Goal: Transaction & Acquisition: Purchase product/service

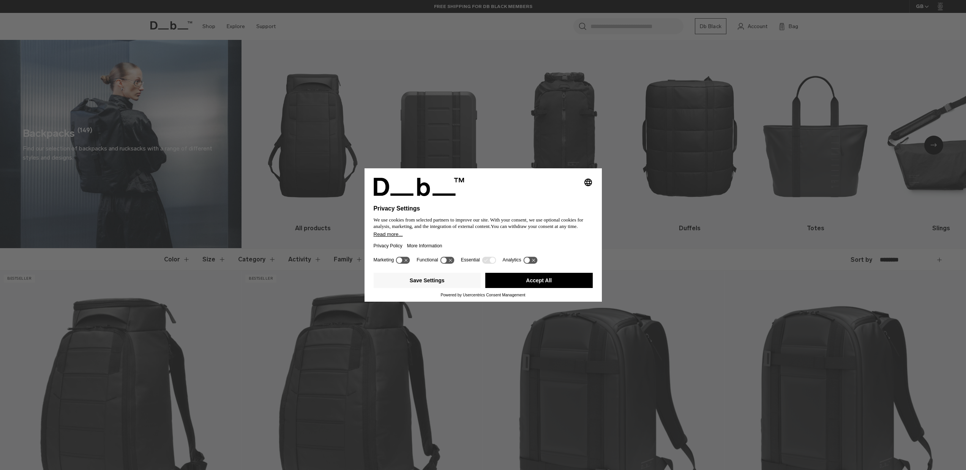
click at [547, 281] on button "Accept All" at bounding box center [538, 280] width 107 height 15
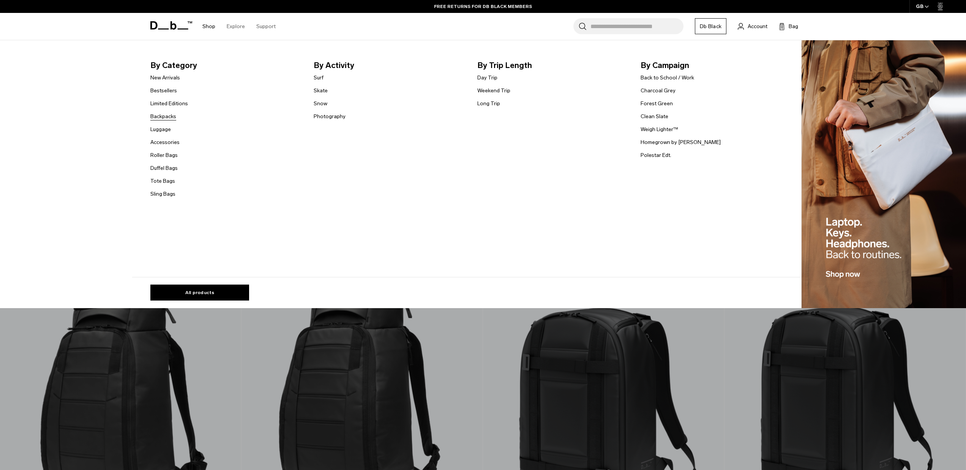
click at [164, 114] on link "Backpacks" at bounding box center [163, 116] width 26 height 8
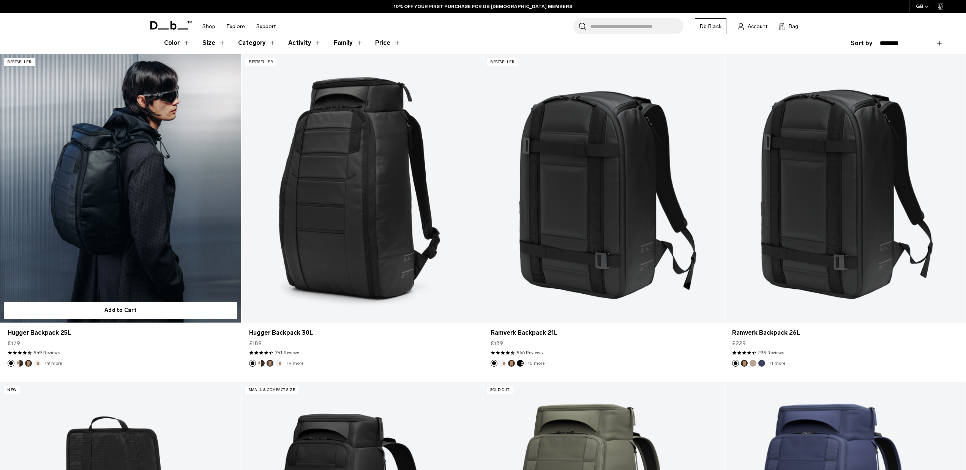
click at [98, 193] on link "Hugger Backpack 25L" at bounding box center [120, 188] width 241 height 268
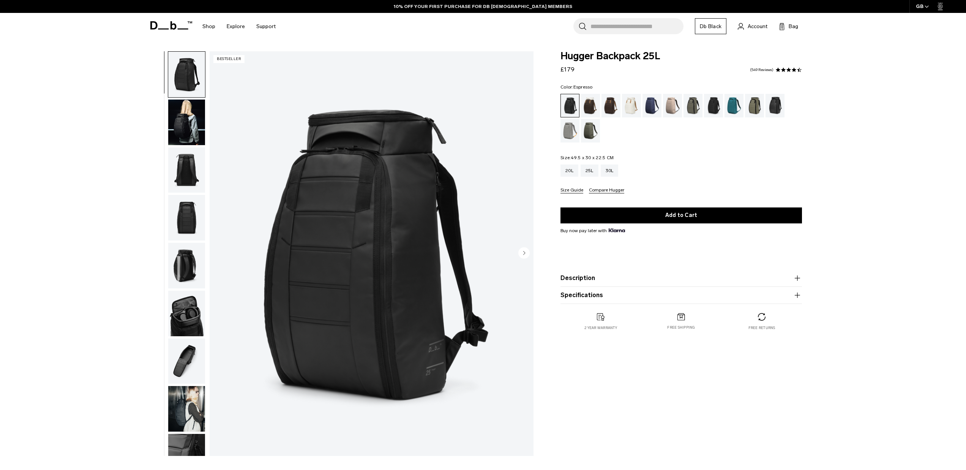
click at [607, 106] on div "Espresso" at bounding box center [610, 106] width 19 height 24
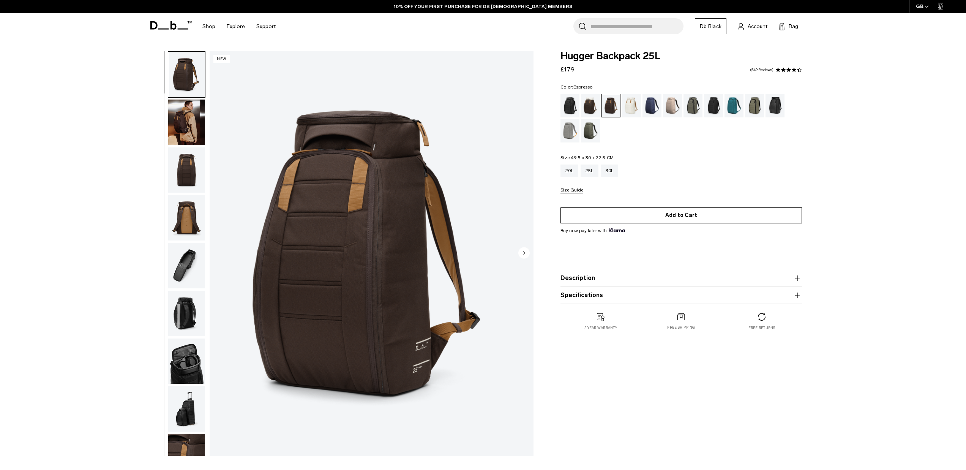
click at [674, 217] on button "Add to Cart" at bounding box center [681, 215] width 242 height 16
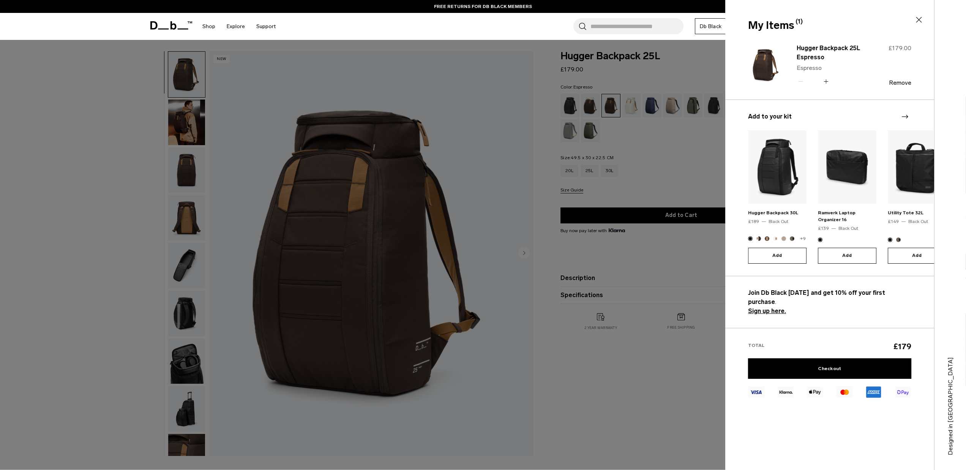
click at [920, 19] on icon at bounding box center [918, 19] width 9 height 9
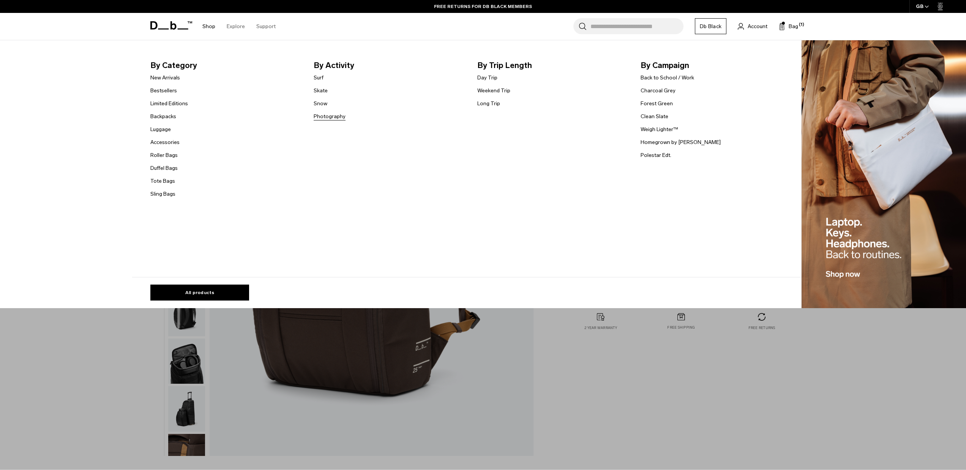
click at [338, 116] on link "Photography" at bounding box center [330, 116] width 32 height 8
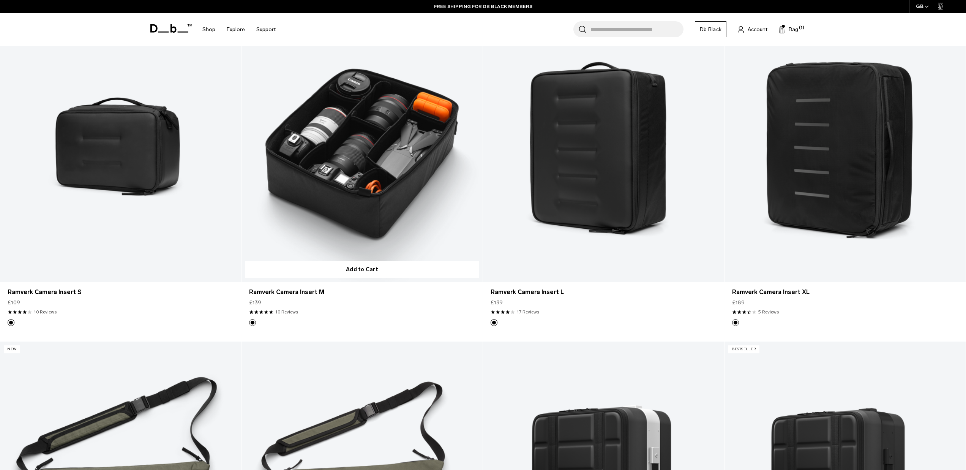
scroll to position [584, 0]
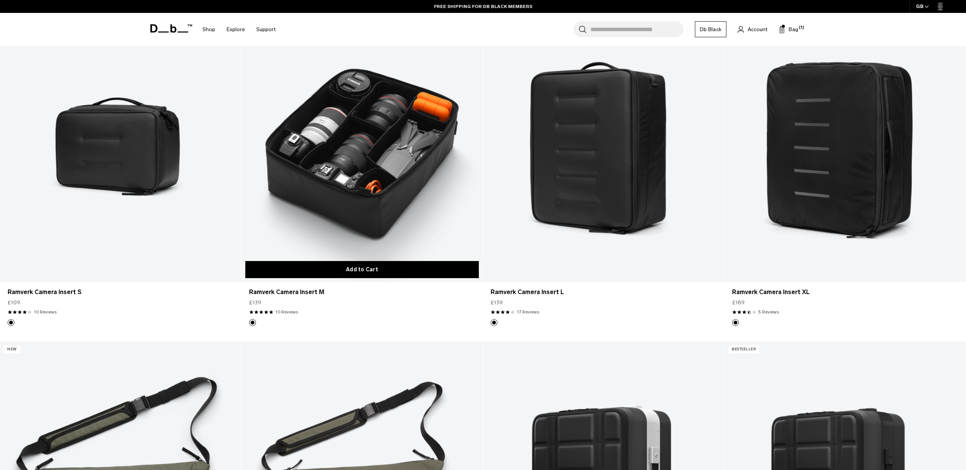
click at [380, 270] on button "Add to Cart" at bounding box center [362, 269] width 234 height 17
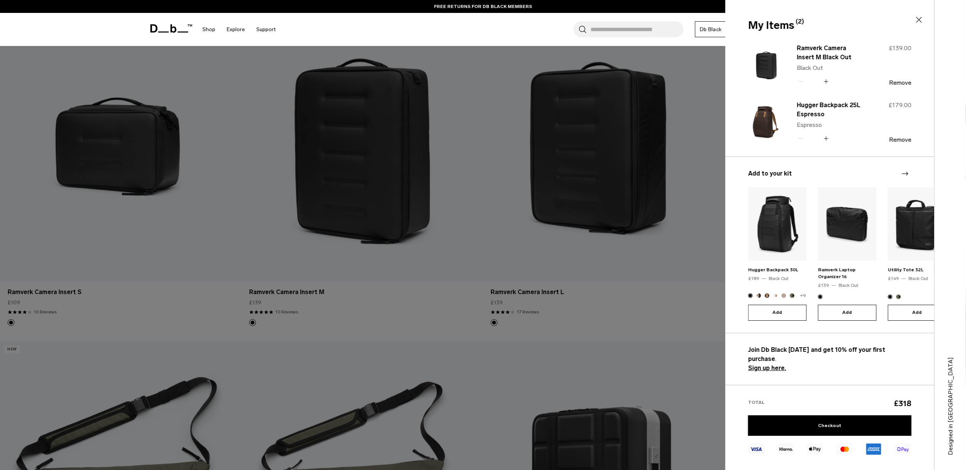
click at [515, 278] on div at bounding box center [483, 235] width 966 height 470
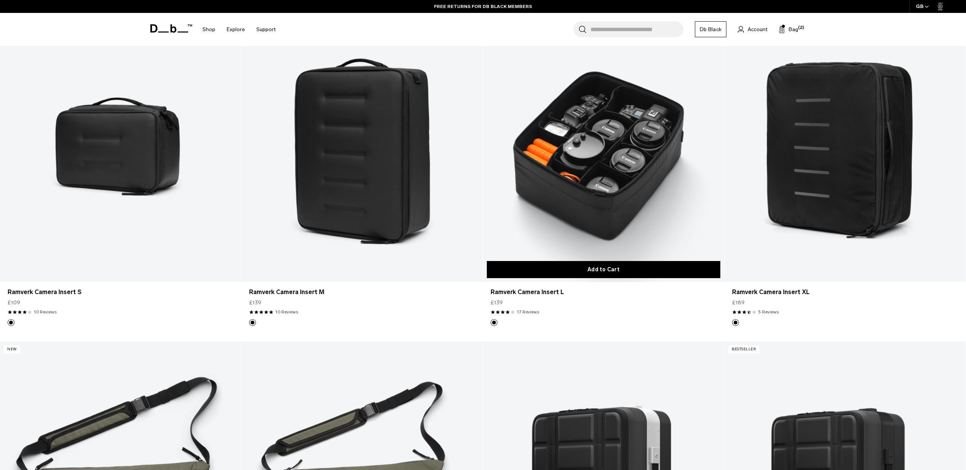
click at [584, 268] on button "Add to Cart" at bounding box center [604, 269] width 234 height 17
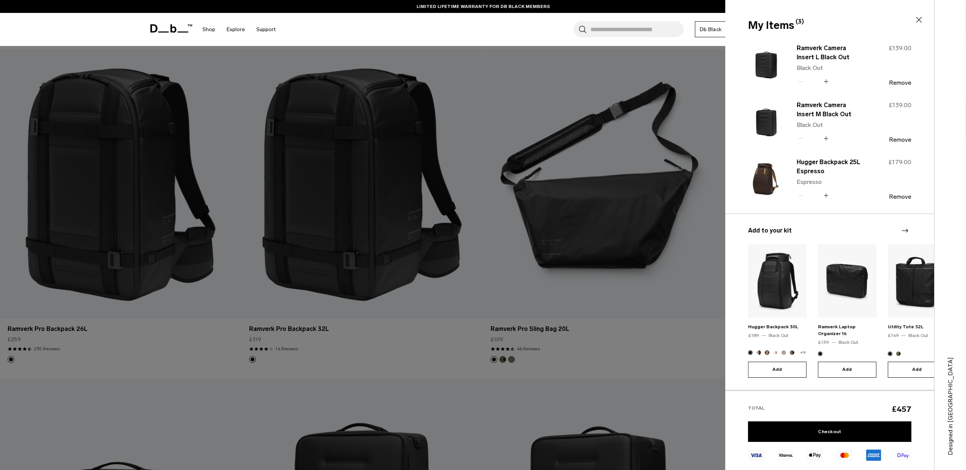
scroll to position [241, 0]
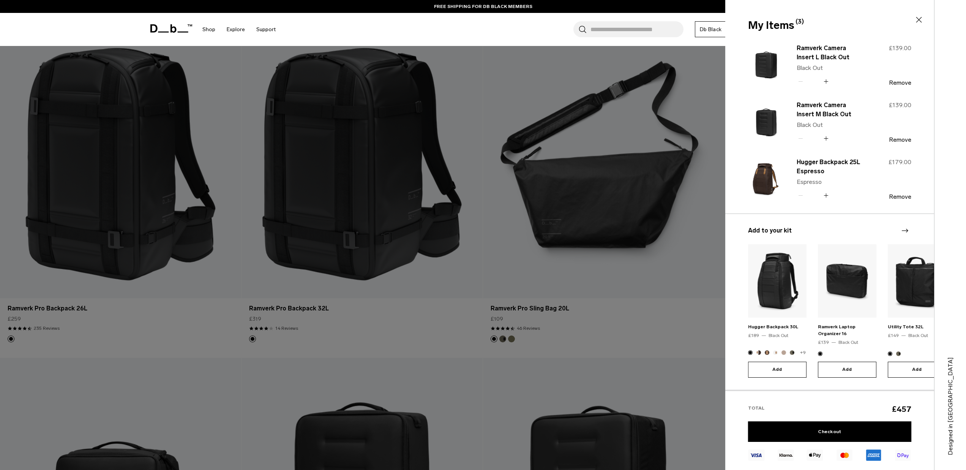
click at [151, 190] on div at bounding box center [483, 235] width 966 height 470
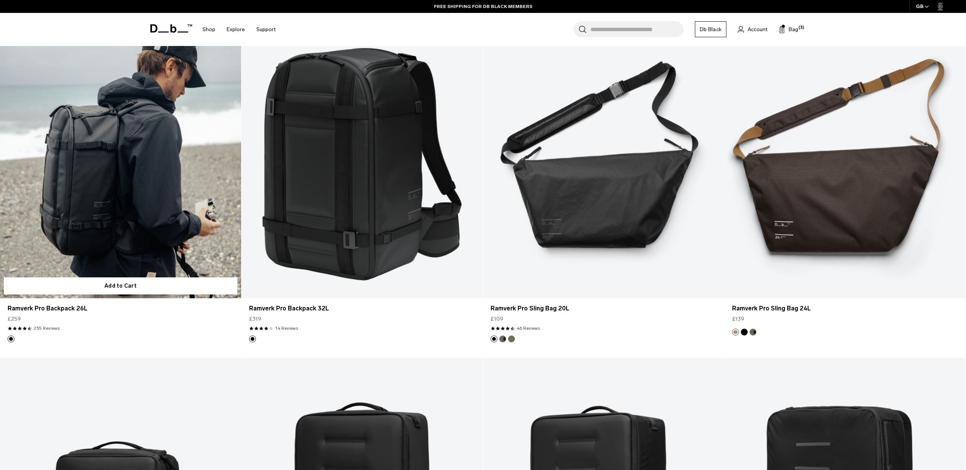
click at [139, 186] on link "Ramverk Pro Backpack 26L" at bounding box center [120, 164] width 241 height 268
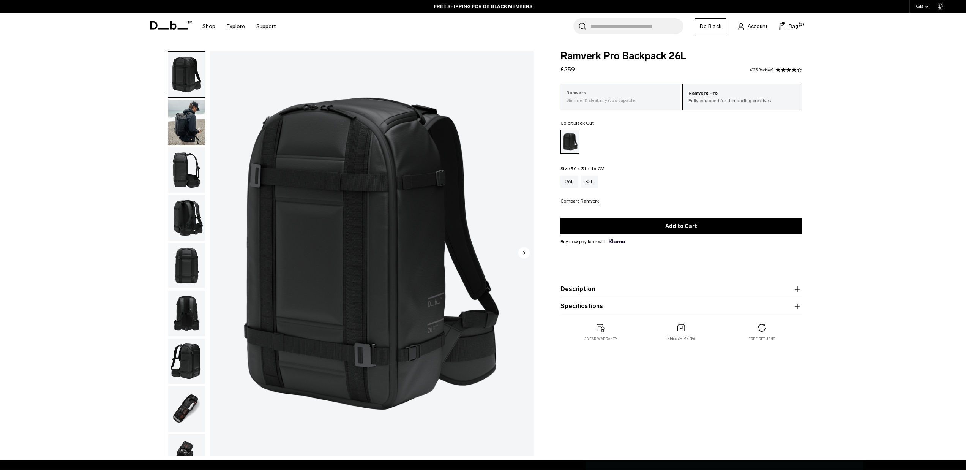
click at [628, 101] on p "Slimmer & sleaker, yet as capable." at bounding box center [620, 100] width 109 height 7
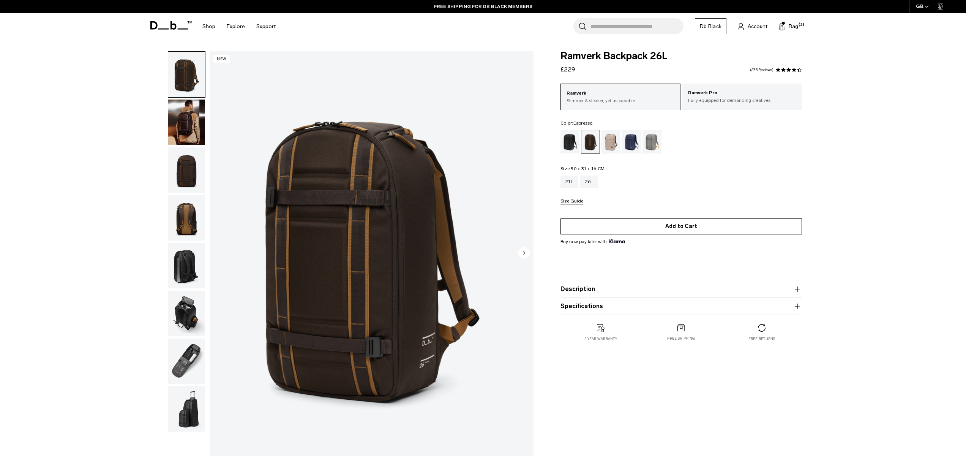
click at [623, 228] on button "Add to Cart" at bounding box center [681, 226] width 242 height 16
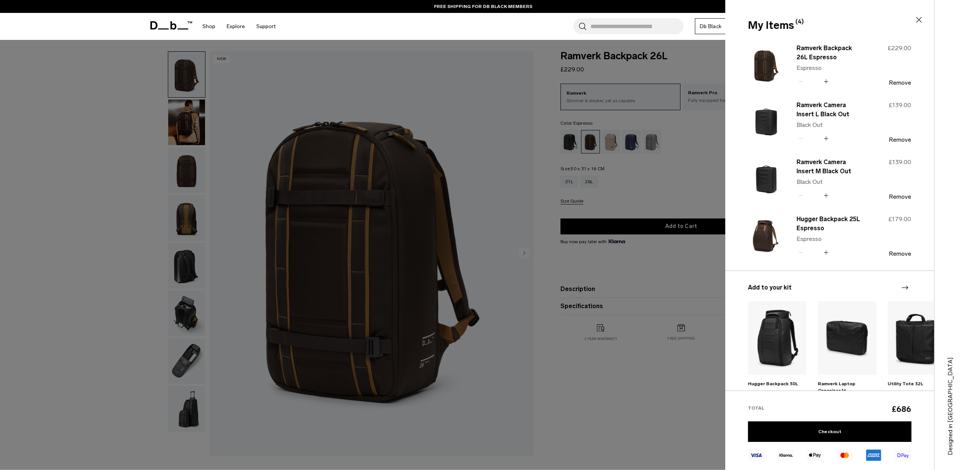
click at [325, 27] on div "Search for Bags, Luggage... Search Close Trending Products All Products Hugger …" at bounding box center [549, 26] width 537 height 27
click at [632, 26] on input "Search for Bags, Luggage..." at bounding box center [636, 26] width 93 height 16
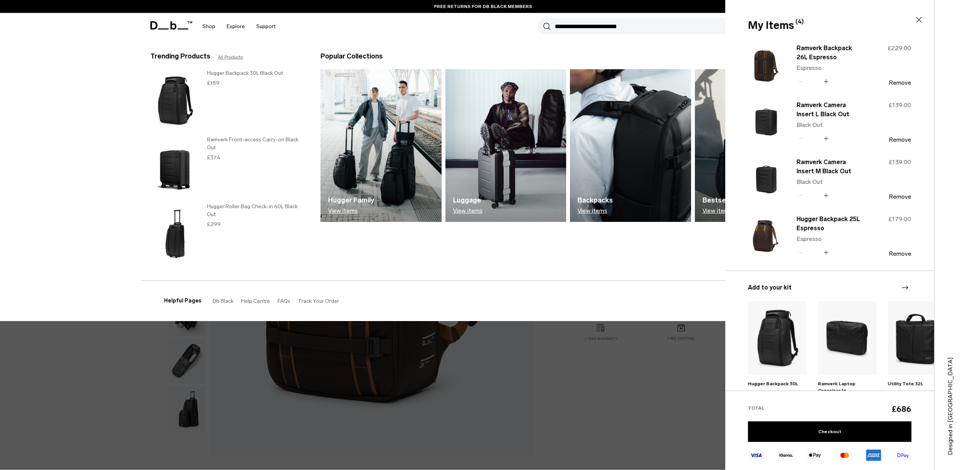
type button "Close"
click at [919, 20] on button "Close" at bounding box center [918, 19] width 9 height 9
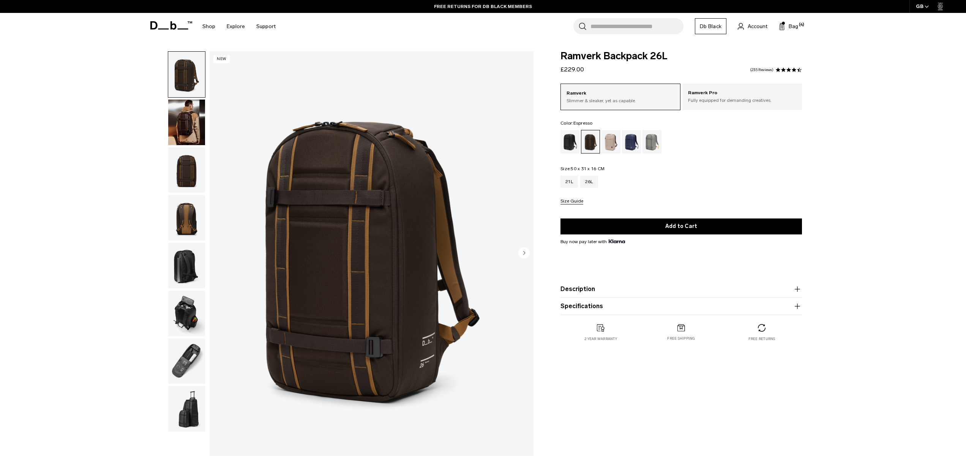
click at [630, 25] on input "Search for Bags, Luggage..." at bounding box center [636, 26] width 93 height 16
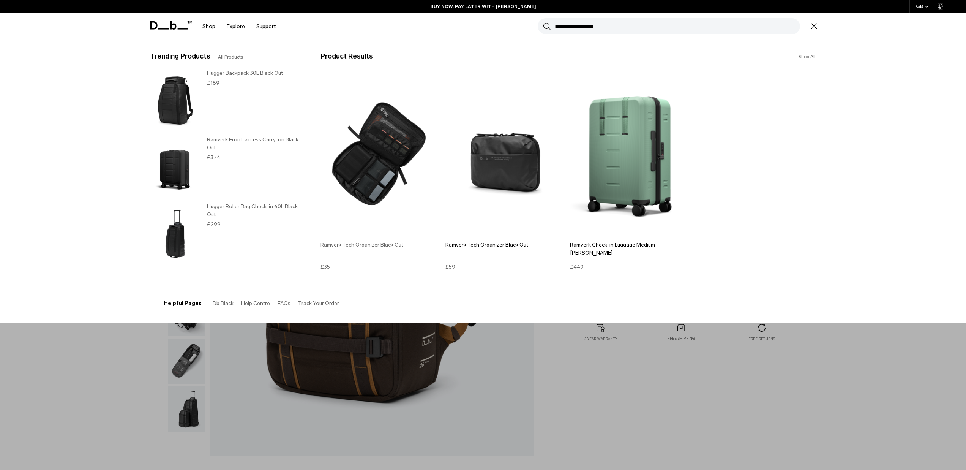
type input "**********"
click at [399, 150] on img at bounding box center [380, 154] width 121 height 163
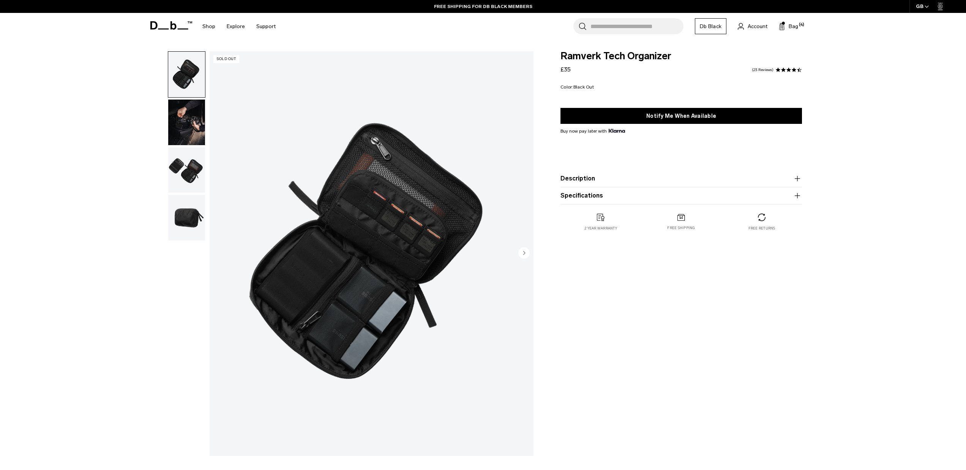
click at [194, 175] on img "button" at bounding box center [186, 170] width 37 height 46
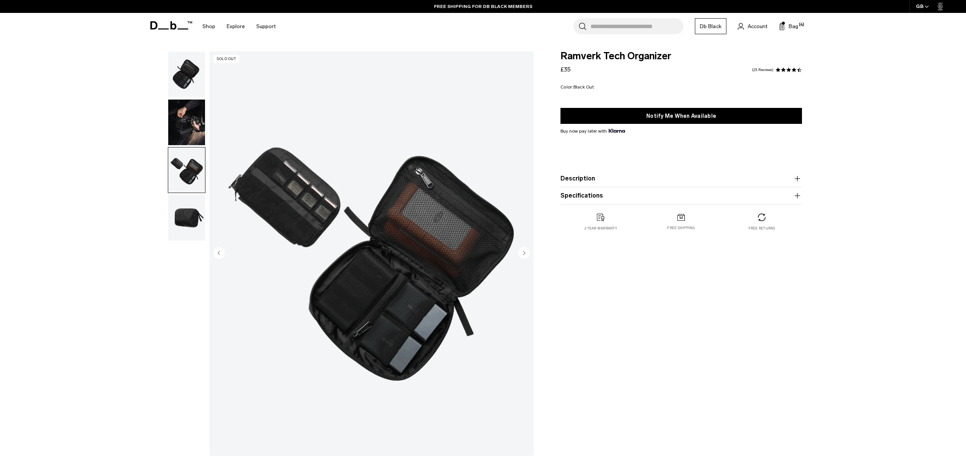
click at [614, 34] on input "Search for Bags, Luggage..." at bounding box center [636, 26] width 93 height 16
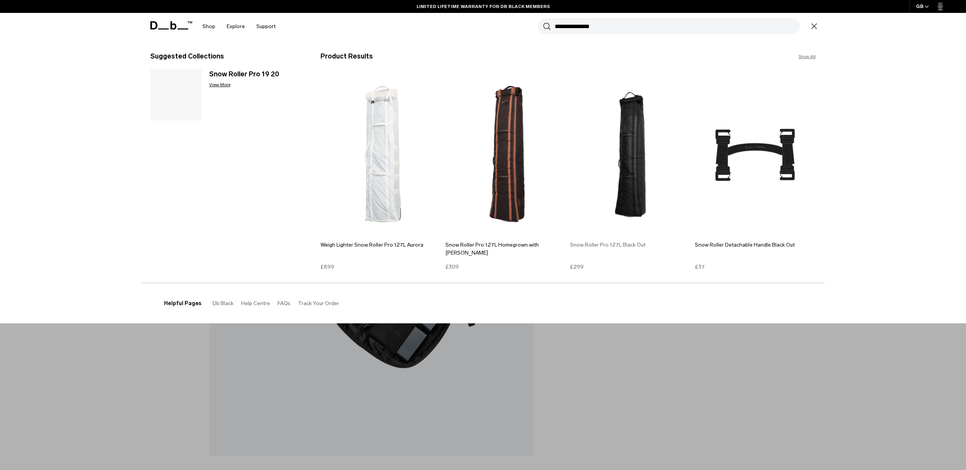
type input "**********"
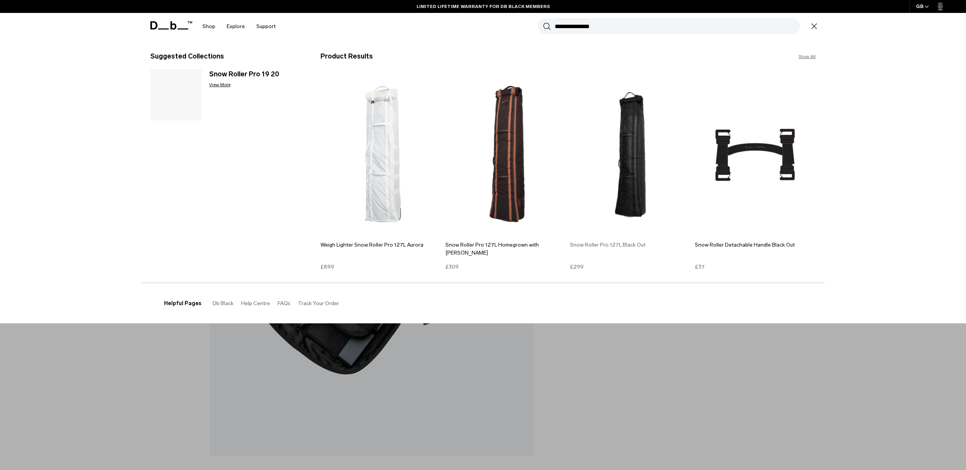
click at [630, 163] on img at bounding box center [630, 154] width 121 height 163
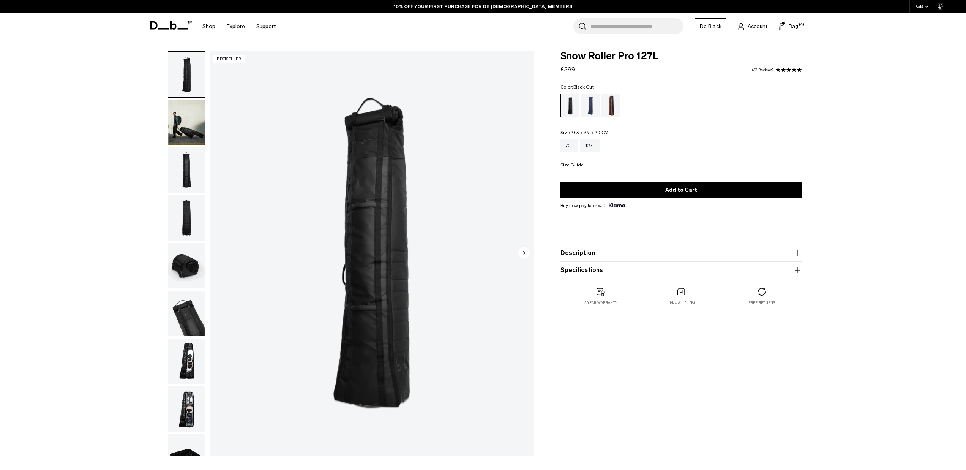
drag, startPoint x: 666, startPoint y: 191, endPoint x: 684, endPoint y: 152, distance: 43.0
click at [666, 191] on button "Add to Cart" at bounding box center [681, 190] width 242 height 16
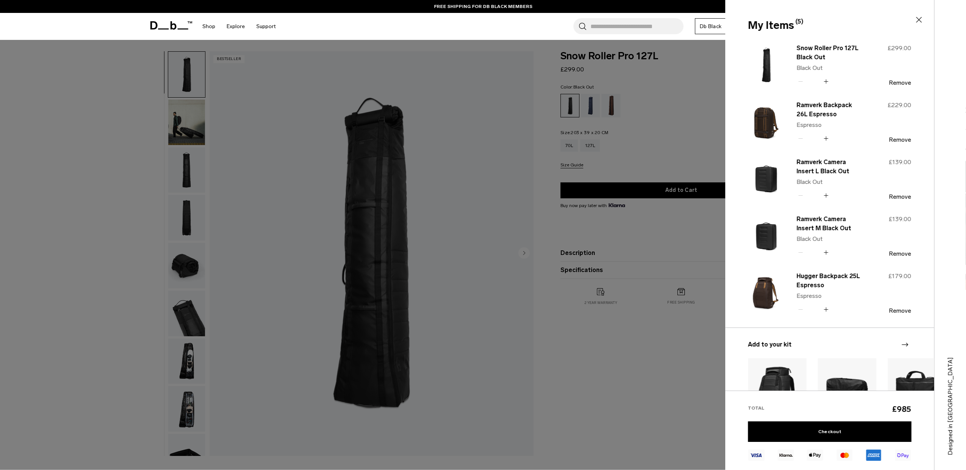
click at [469, 24] on div "Search for Bags, Luggage... Search Close Trending Products All Products Hugger …" at bounding box center [549, 26] width 537 height 27
click at [529, 24] on div "Search for Bags, Luggage... Search Close Trending Products All Products Hugger …" at bounding box center [549, 26] width 537 height 27
click at [619, 25] on input "Search for Bags, Luggage..." at bounding box center [636, 26] width 93 height 16
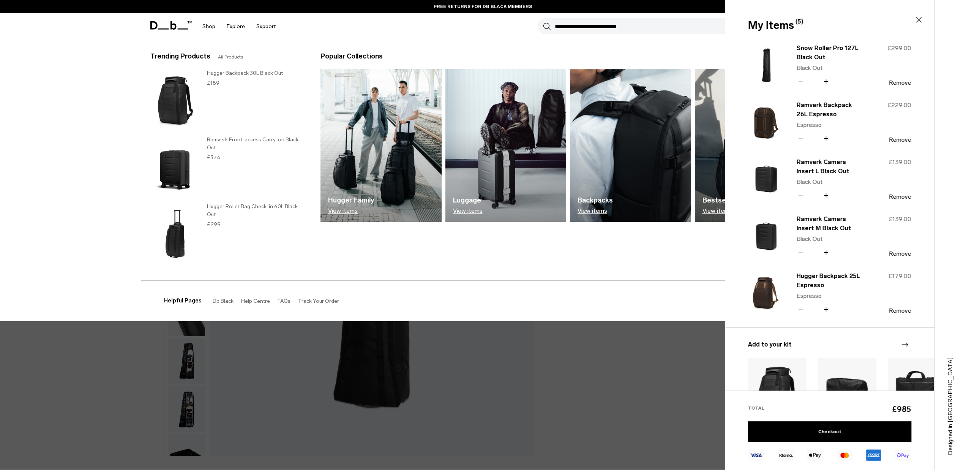
click at [923, 21] on icon at bounding box center [918, 19] width 9 height 9
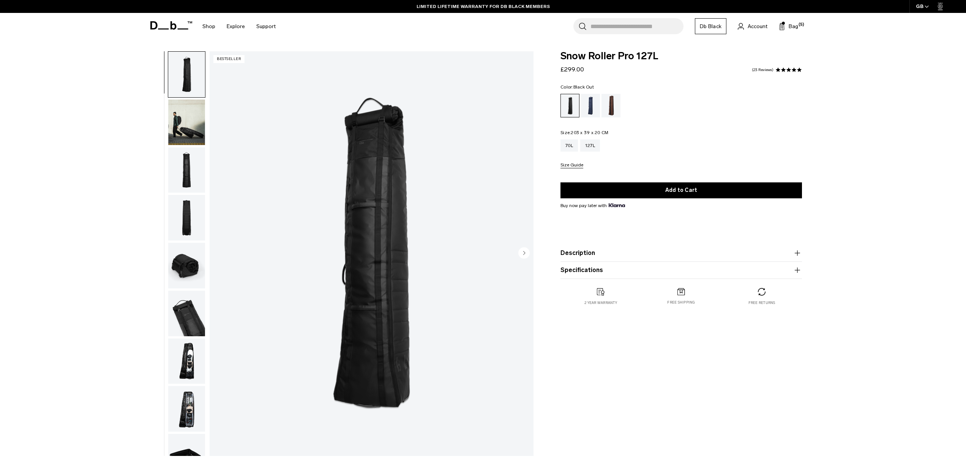
click at [624, 26] on input "Search for Bags, Luggage..." at bounding box center [636, 26] width 93 height 16
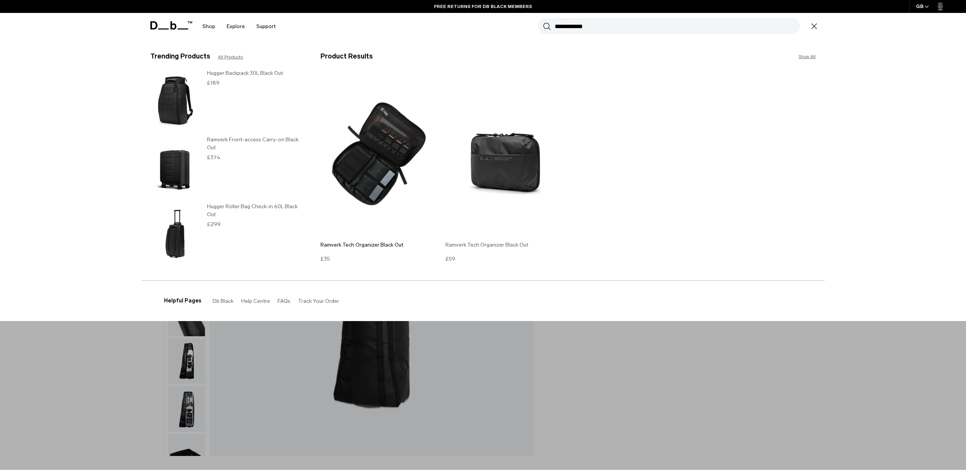
type input "**********"
click at [505, 164] on img at bounding box center [505, 154] width 121 height 163
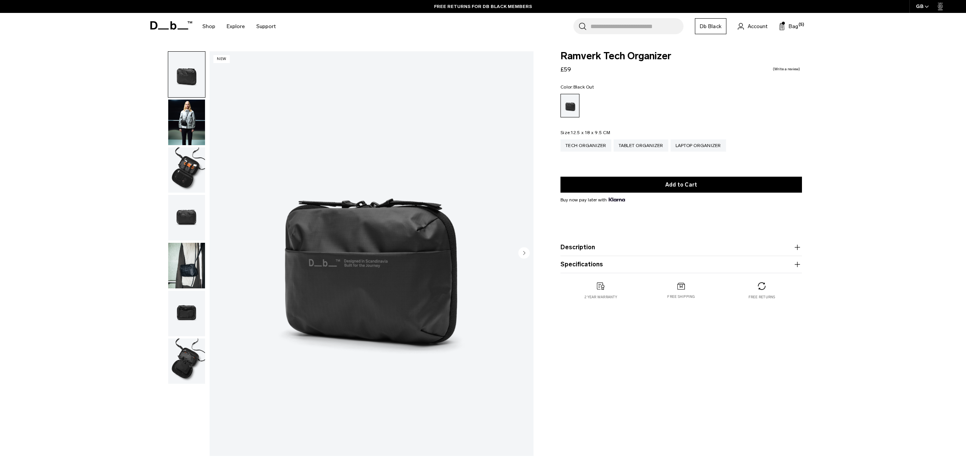
click at [183, 169] on img "button" at bounding box center [186, 170] width 37 height 46
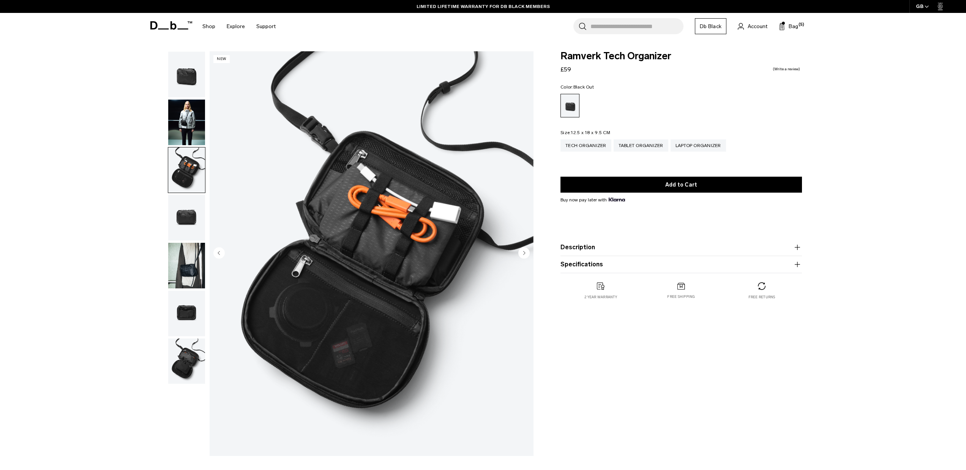
click at [183, 212] on img "button" at bounding box center [186, 218] width 37 height 46
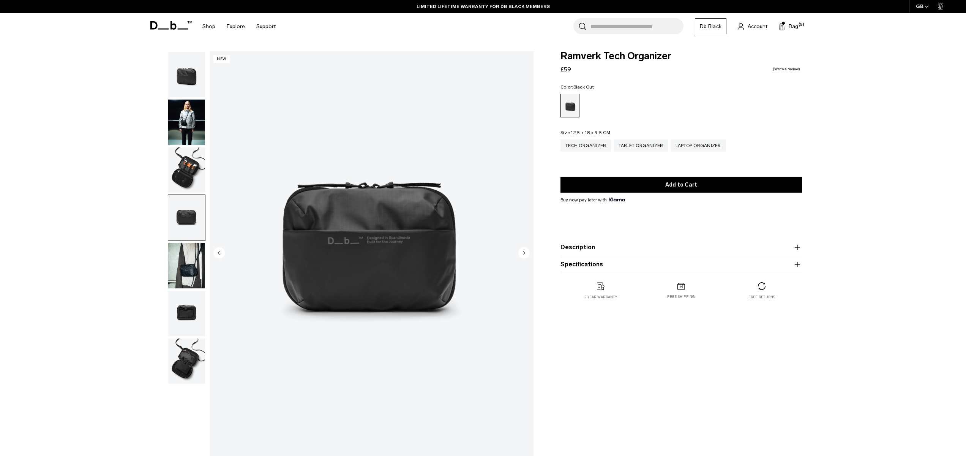
click at [196, 274] on img "button" at bounding box center [186, 266] width 37 height 46
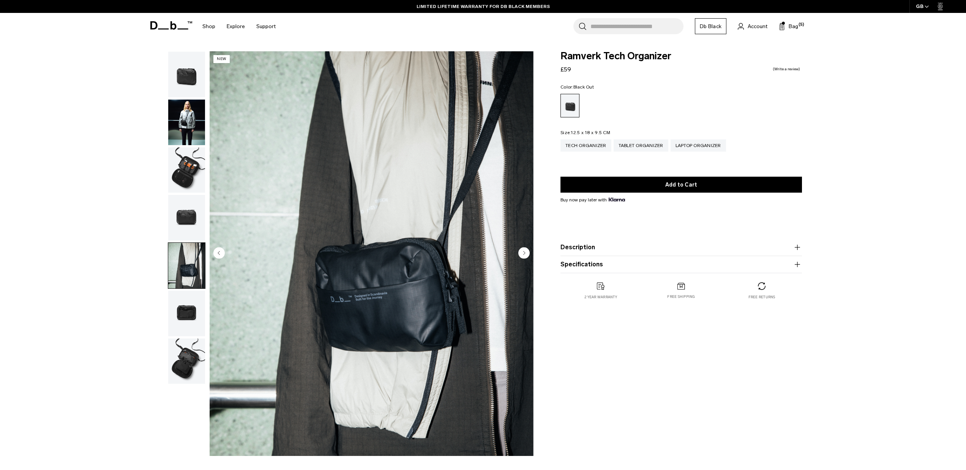
click at [189, 162] on img "button" at bounding box center [186, 170] width 37 height 46
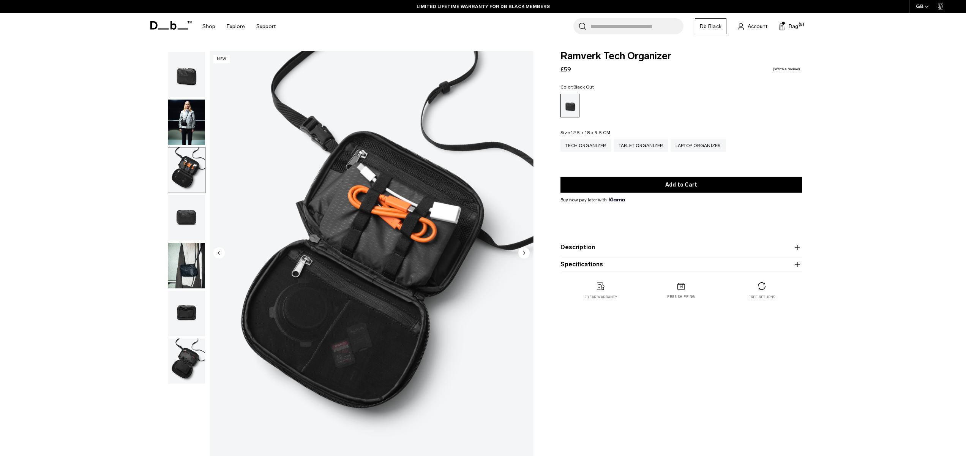
click at [191, 122] on img "button" at bounding box center [186, 122] width 37 height 46
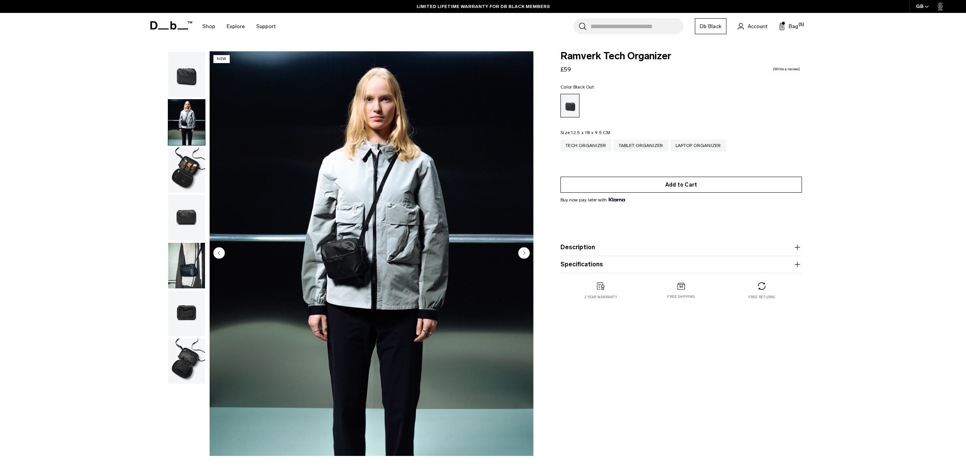
click at [647, 186] on button "Add to Cart" at bounding box center [681, 185] width 242 height 16
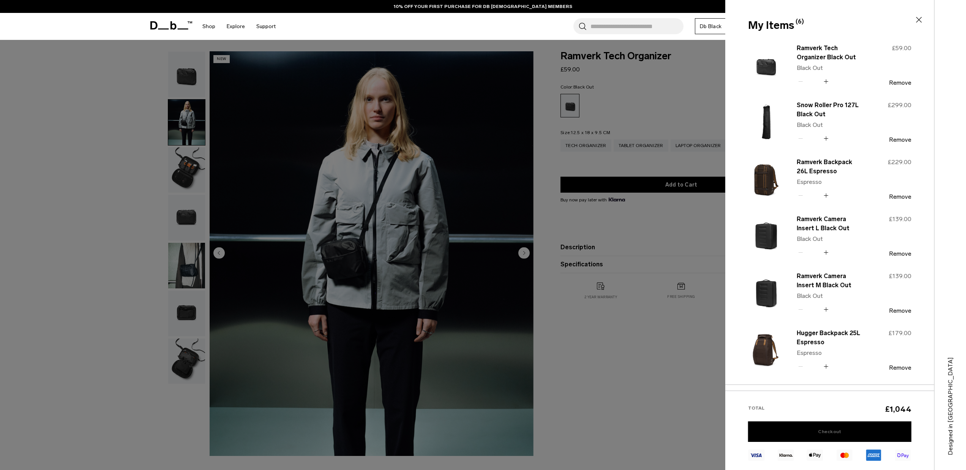
click at [852, 434] on link "Checkout" at bounding box center [829, 431] width 163 height 21
